Goal: Ask a question

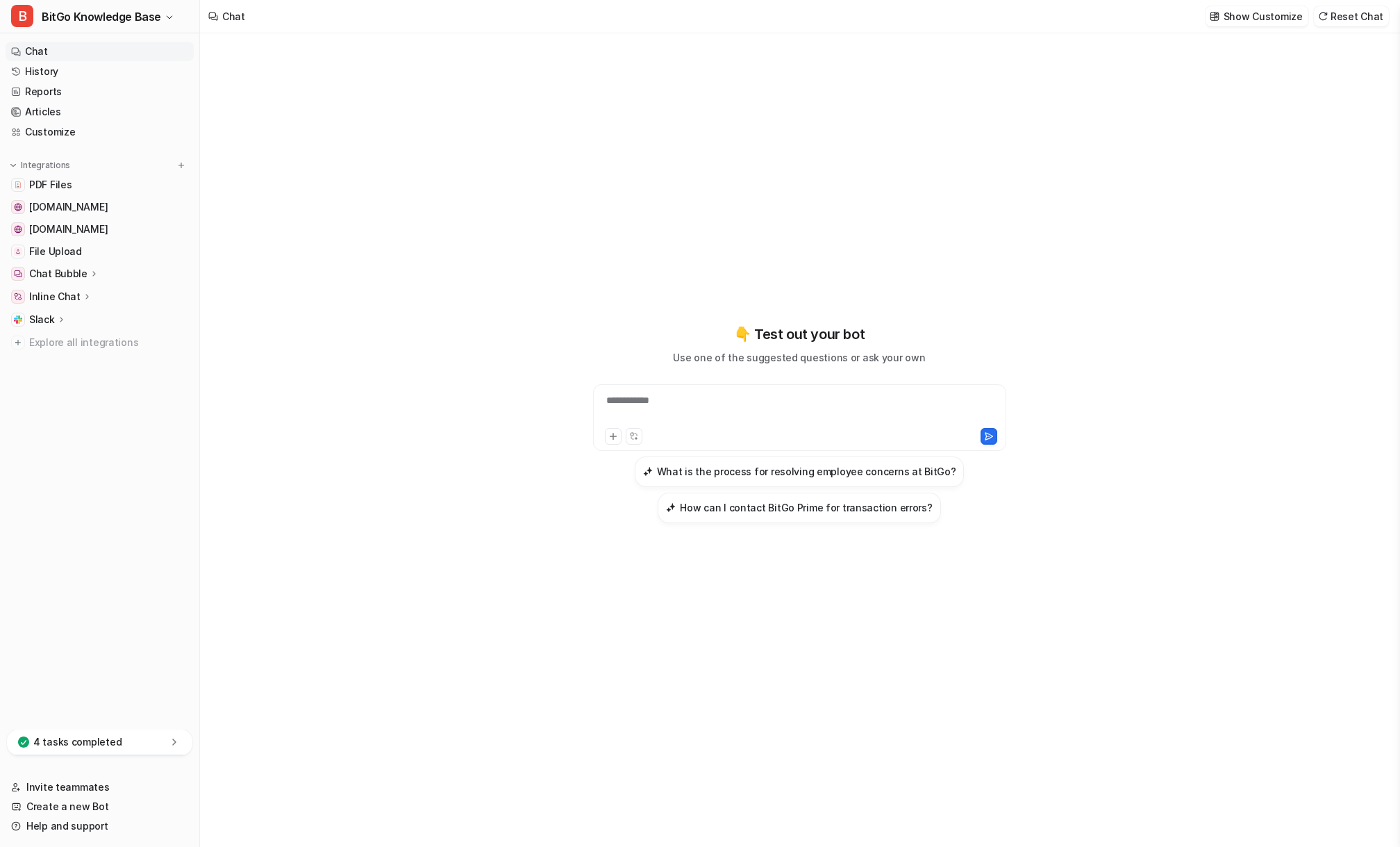
click at [183, 649] on nav "Chat History Reports Articles Customize Integrations PDF Files [DOMAIN_NAME] [D…" at bounding box center [99, 383] width 200 height 693
click at [147, 596] on nav "Chat History Reports Articles Customize Integrations PDF Files developers.bitgo…" at bounding box center [99, 383] width 200 height 693
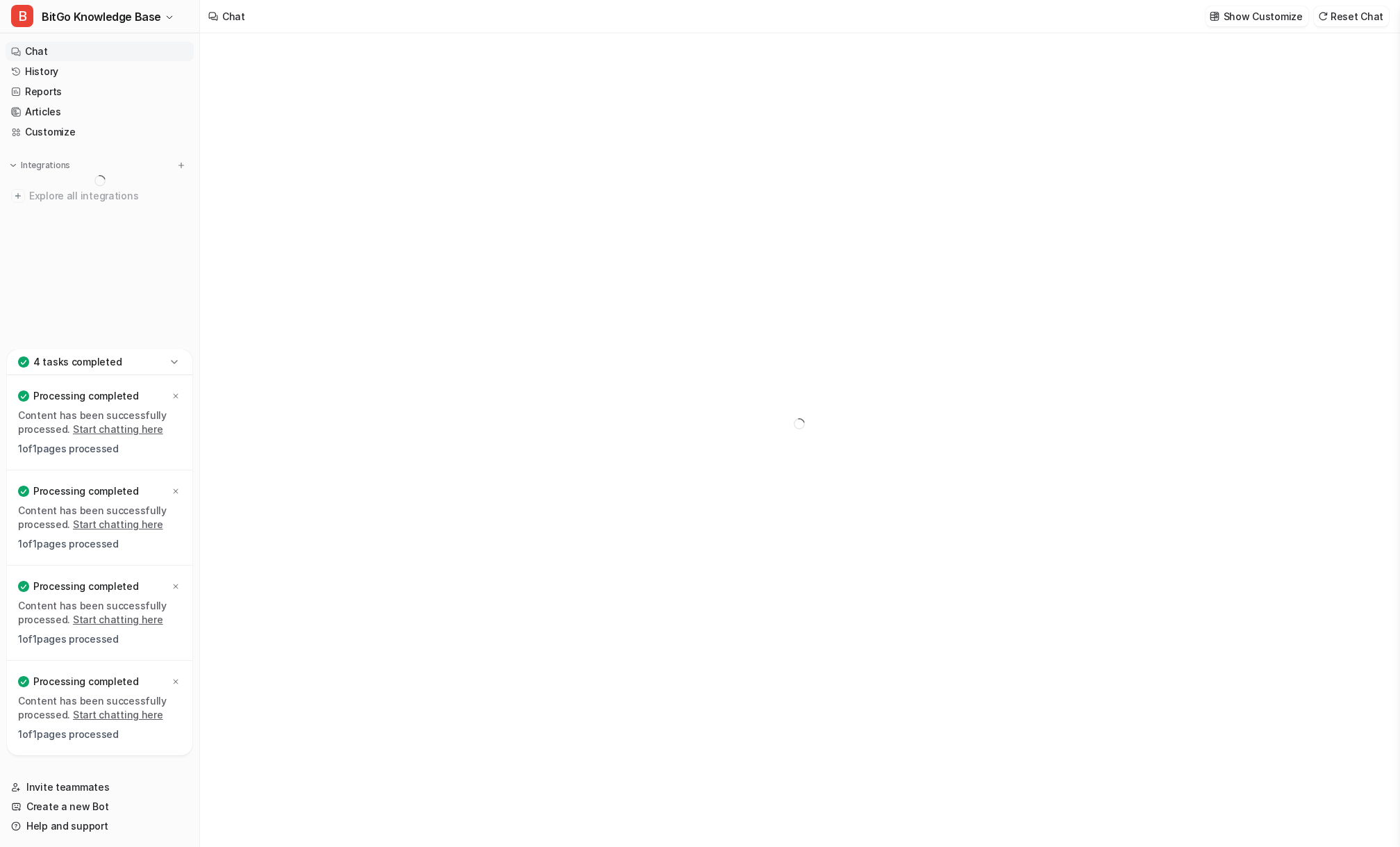
type textarea "**********"
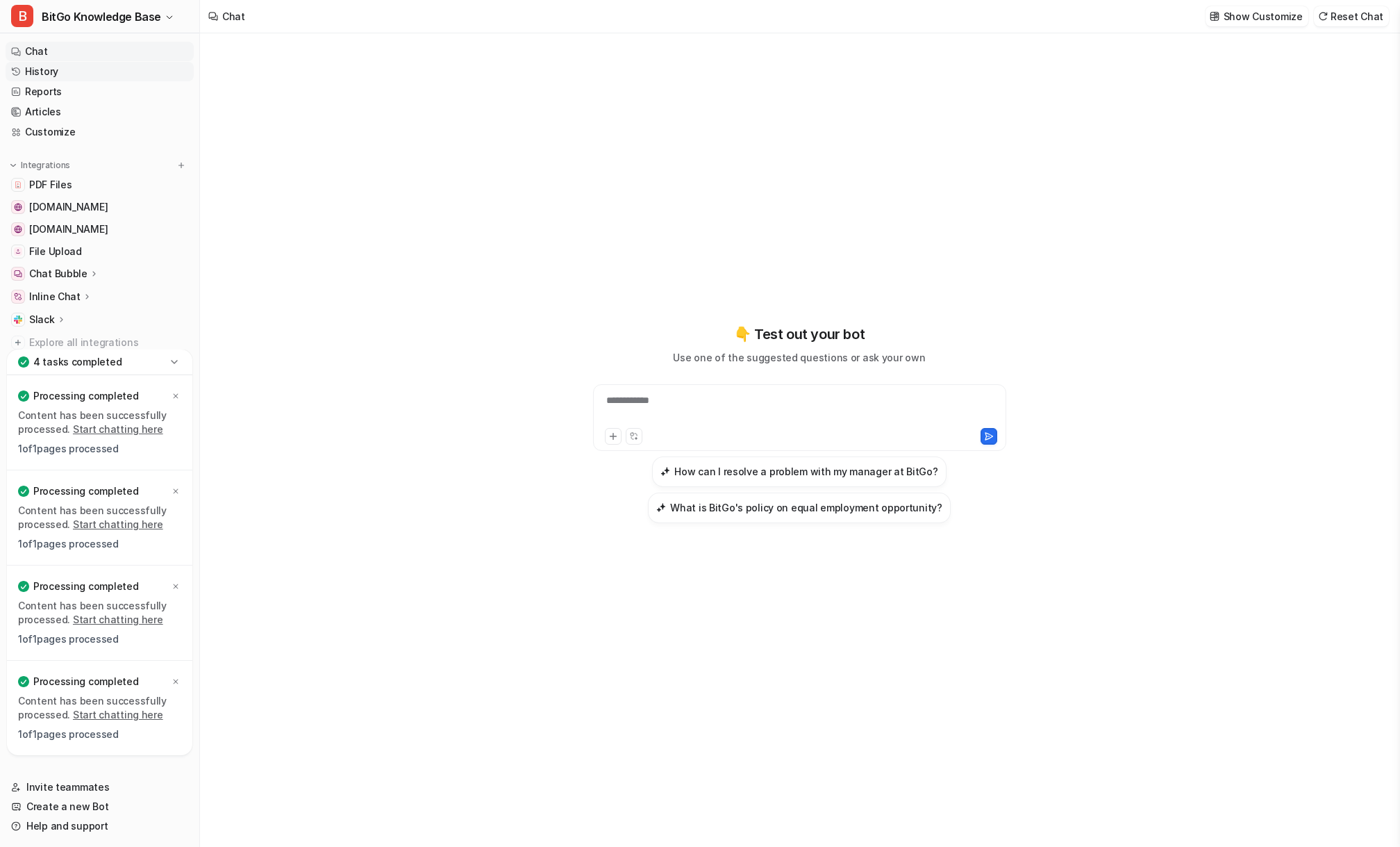
click at [103, 73] on link "History" at bounding box center [99, 71] width 188 height 19
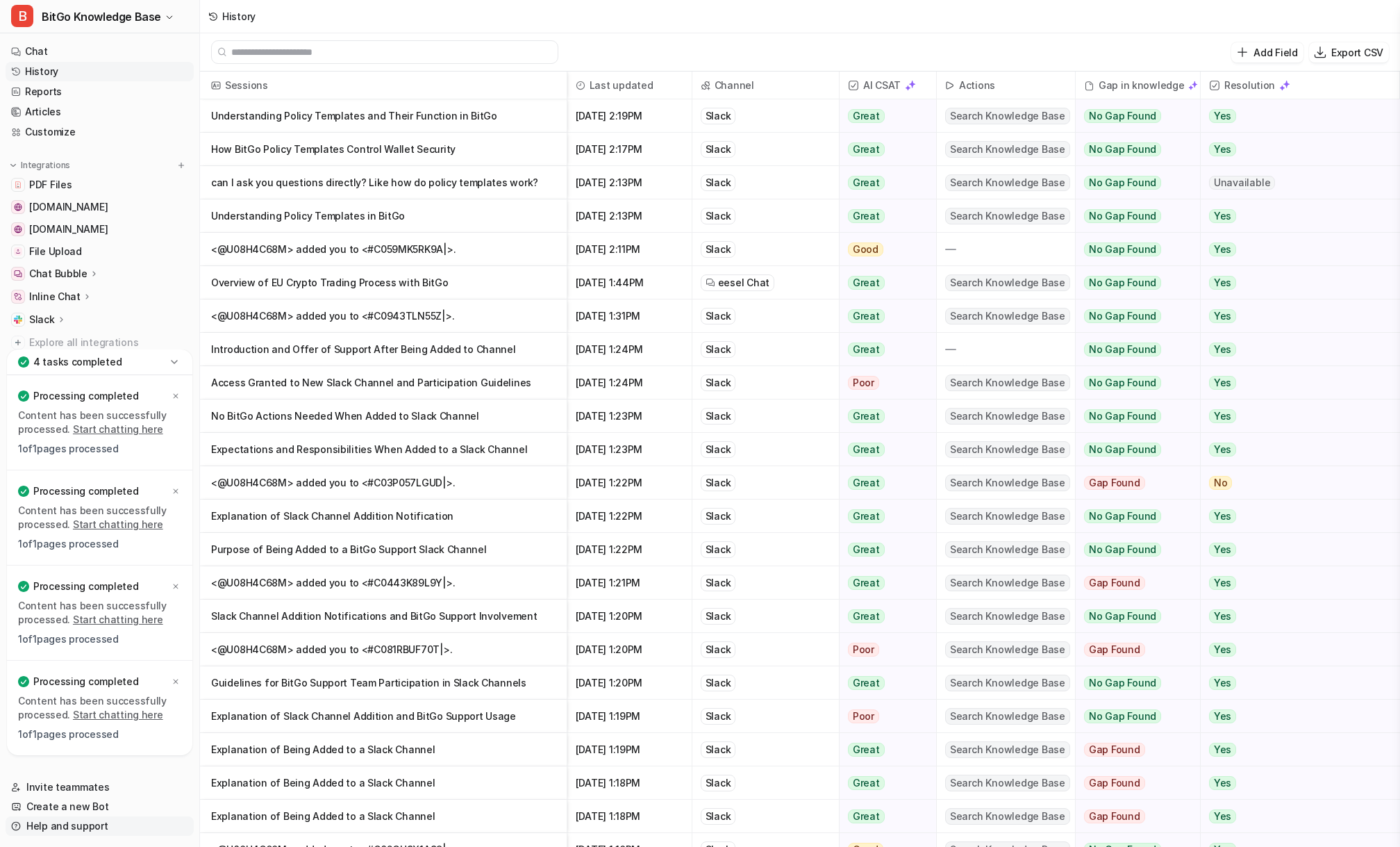
click at [79, 828] on link "Help and support" at bounding box center [99, 826] width 188 height 19
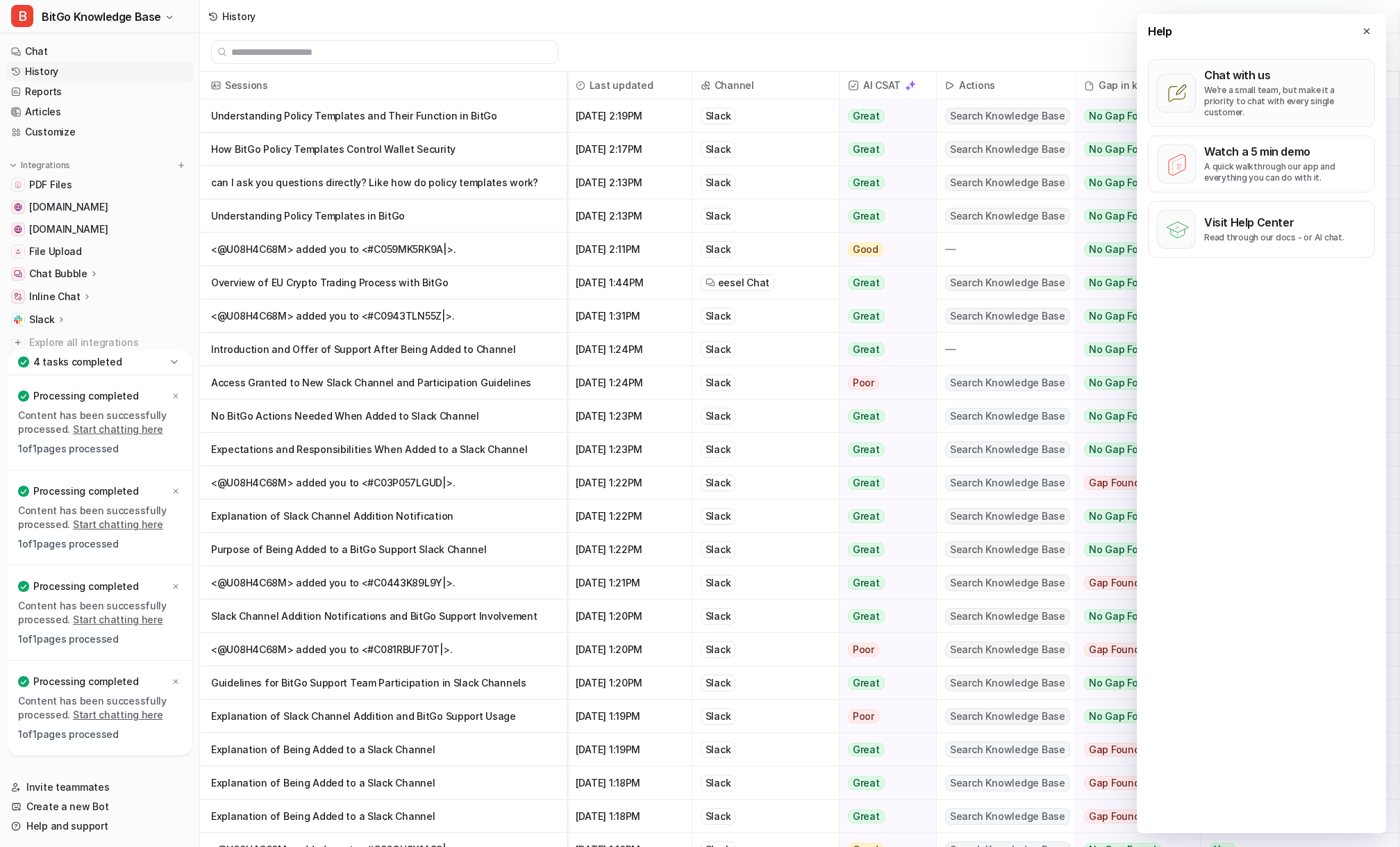
click at [1267, 99] on p "We’re a small team, but make it a priority to chat with every single customer." at bounding box center [1285, 102] width 162 height 34
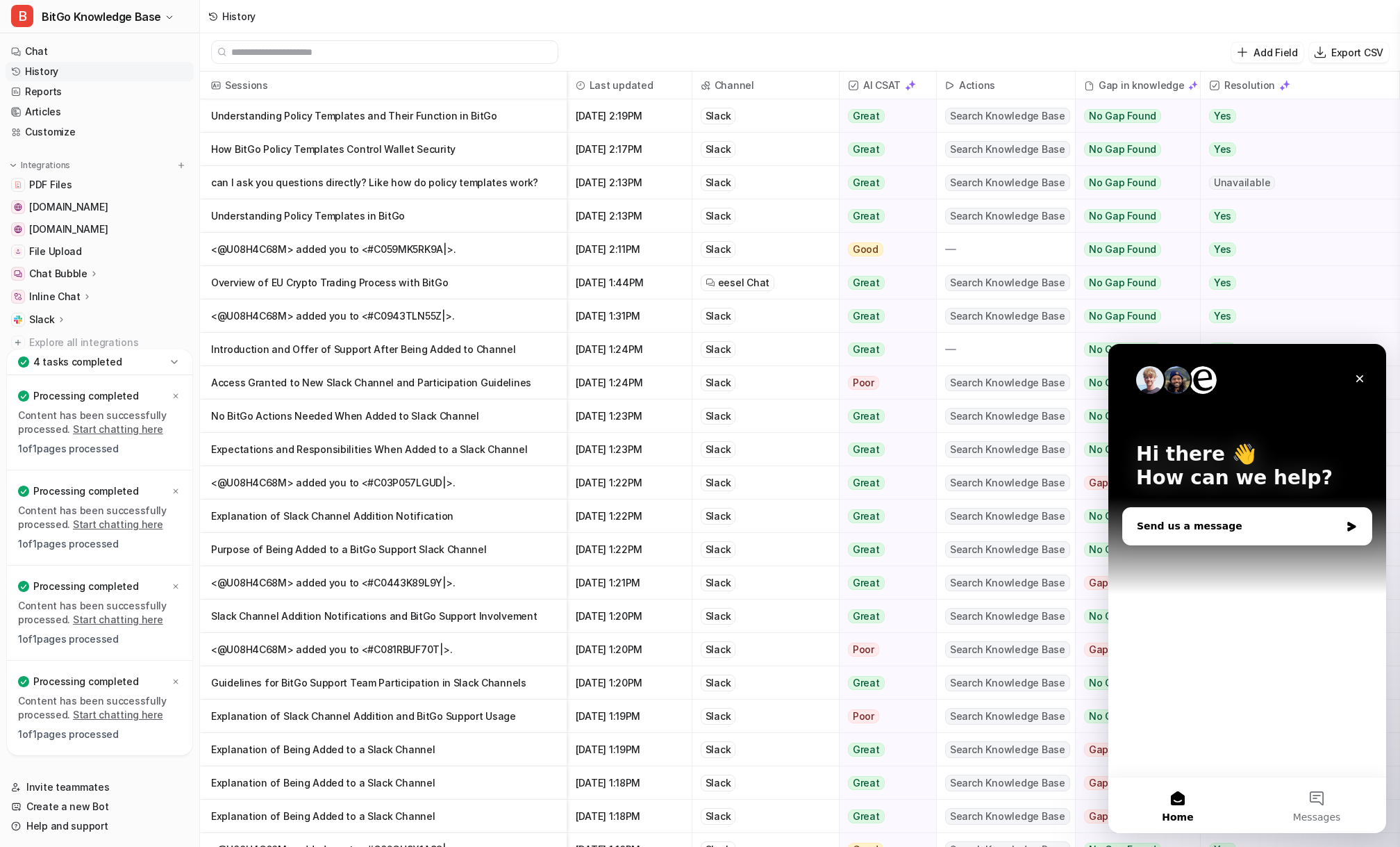
click at [1218, 528] on div "Send us a message" at bounding box center [1239, 526] width 204 height 14
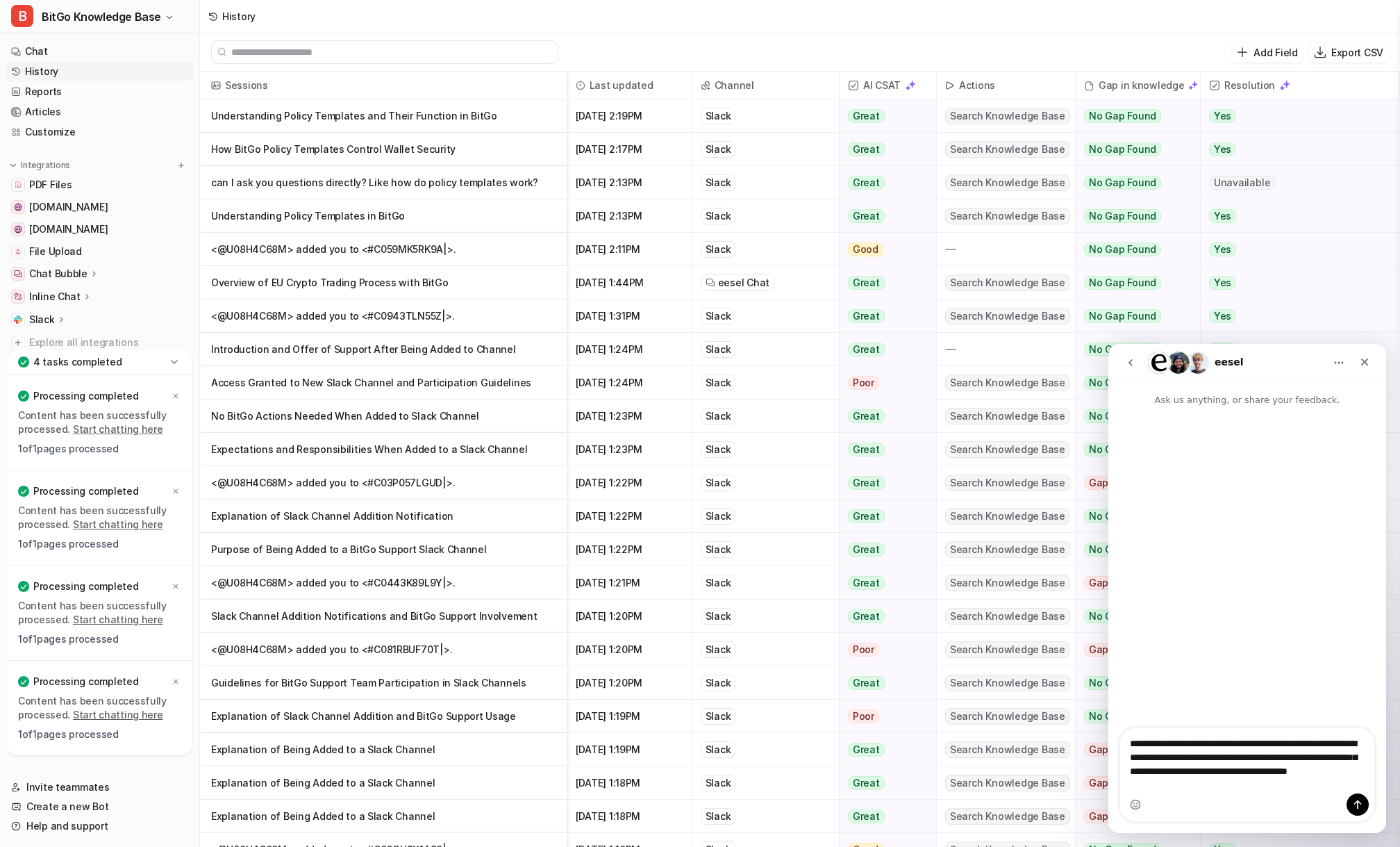
type textarea "**********"
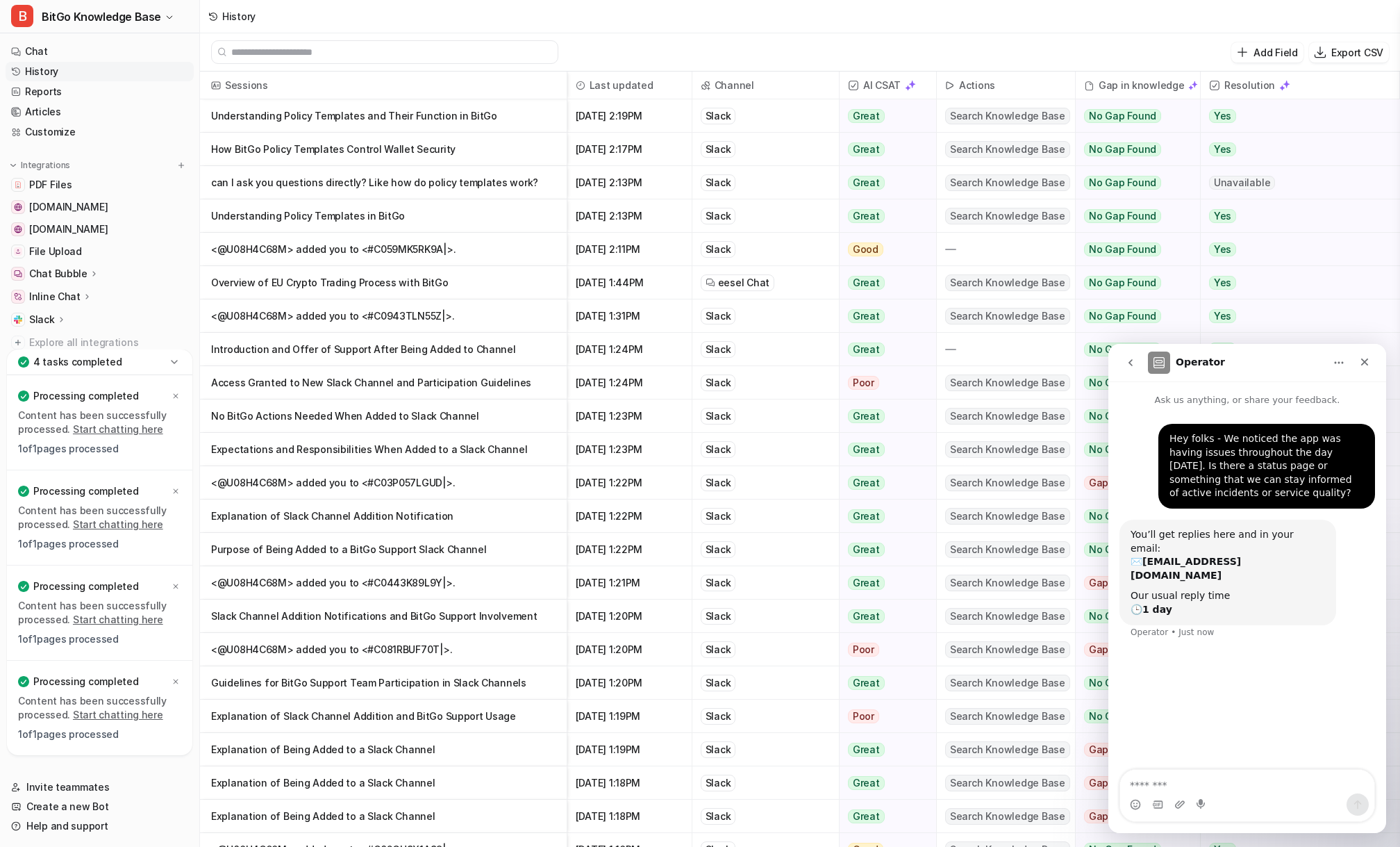
click at [1139, 460] on div "Hey folks - We noticed the app was having issues throughout the day [DATE]. Is …" at bounding box center [1247, 472] width 256 height 96
click at [173, 359] on icon at bounding box center [174, 362] width 14 height 14
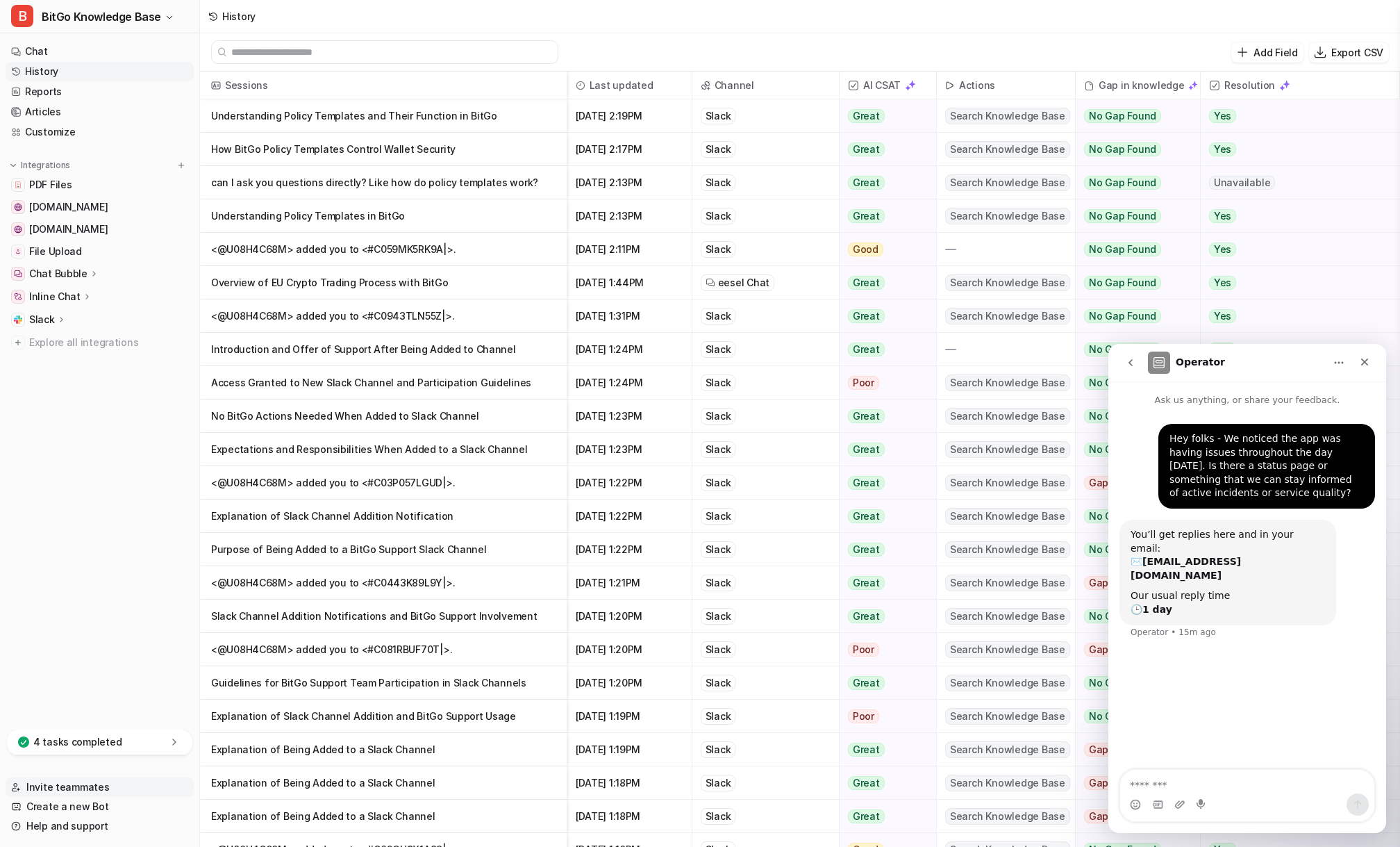
click at [79, 784] on link "Invite teammates" at bounding box center [99, 787] width 188 height 19
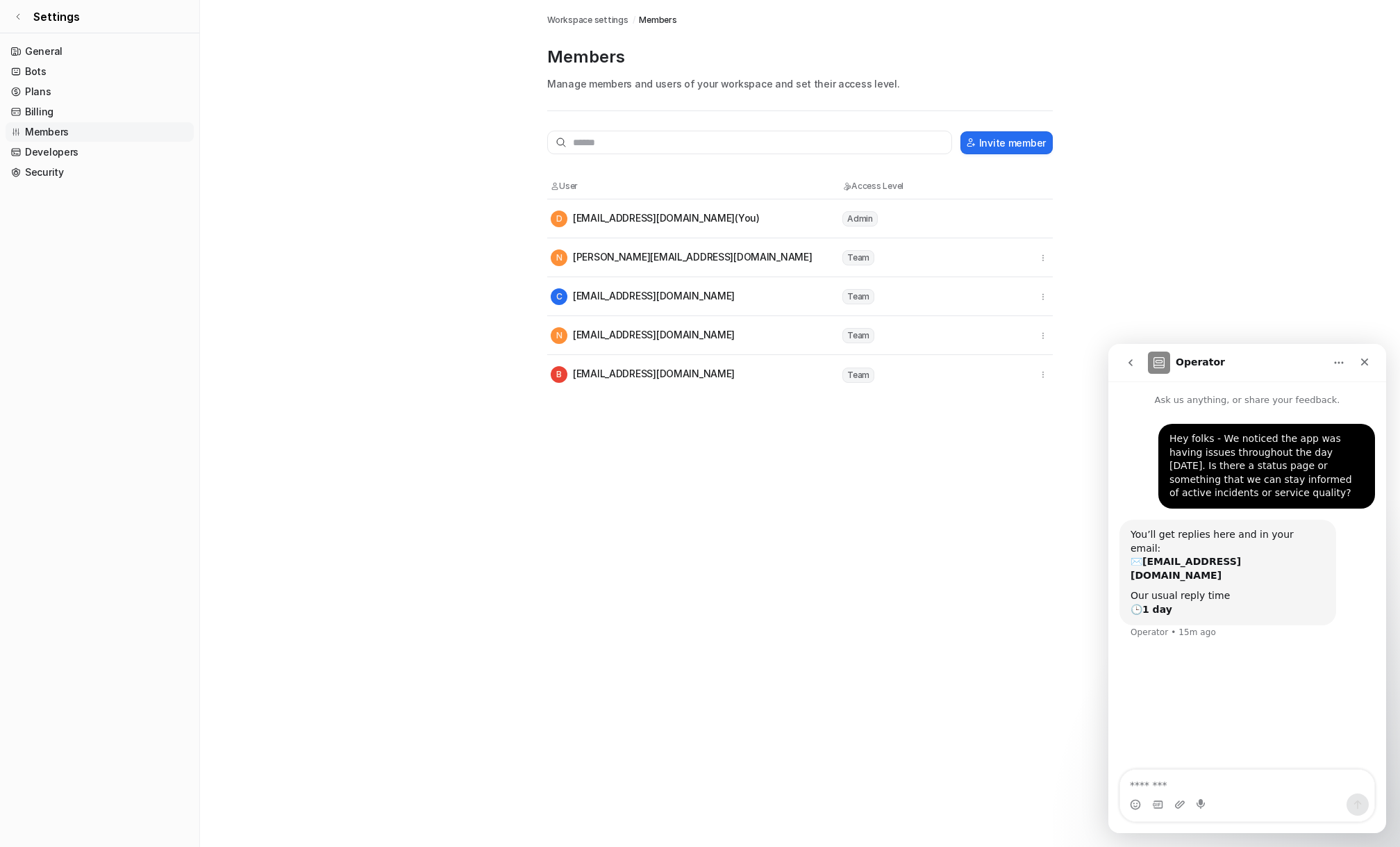
click at [836, 462] on div "Members Workspace settings / Members Members Manage members and users of your w…" at bounding box center [700, 424] width 1400 height 847
